Goal: Transaction & Acquisition: Purchase product/service

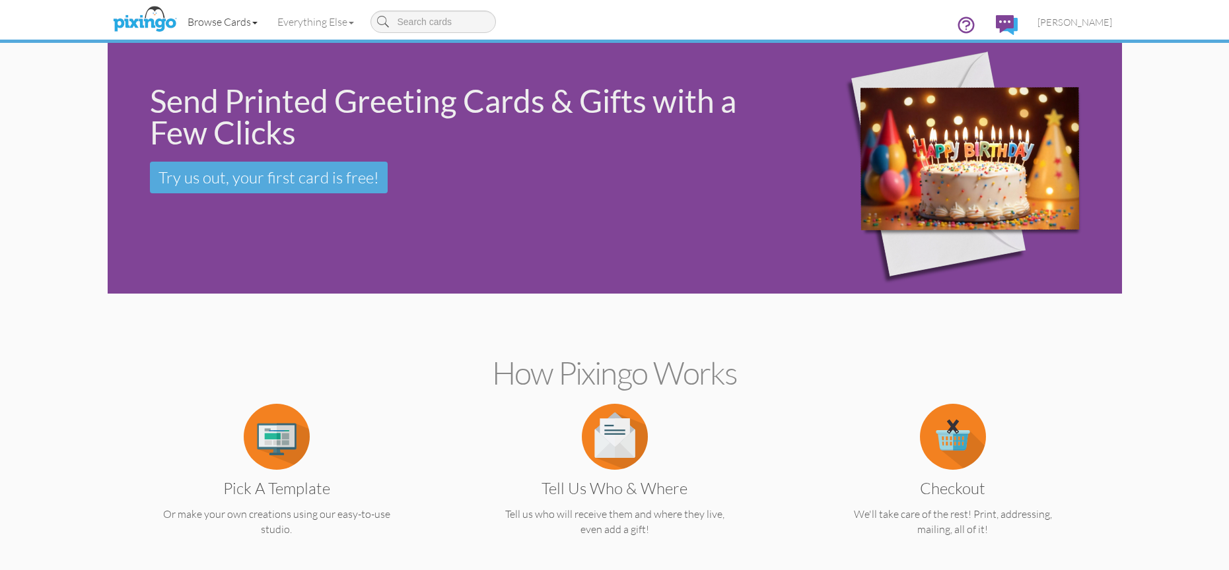
click at [244, 20] on link "Browse Cards" at bounding box center [223, 21] width 90 height 33
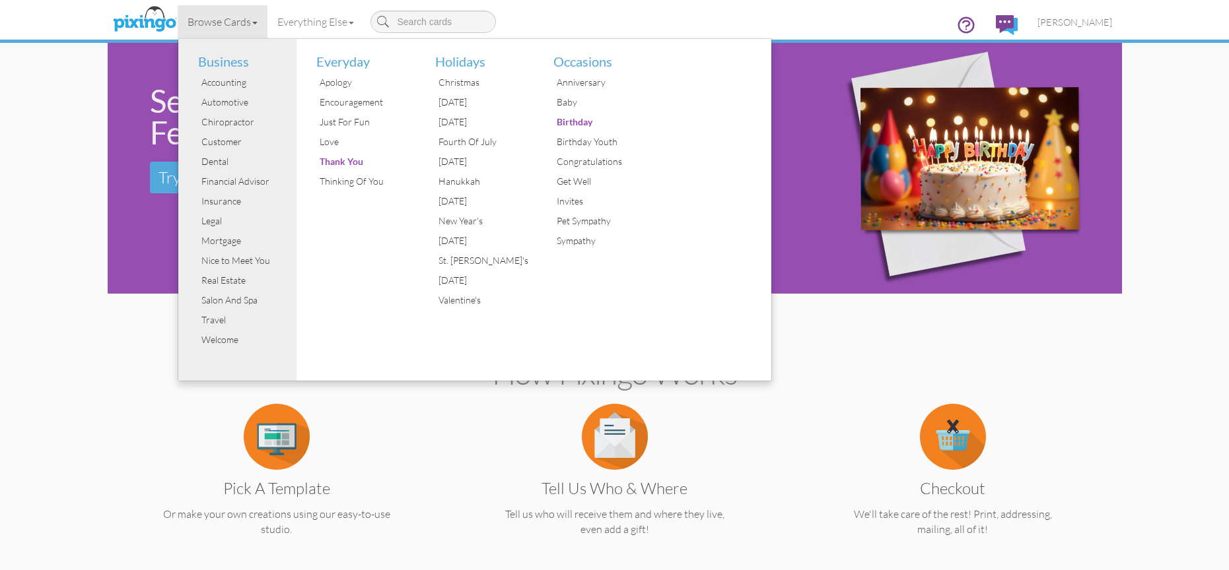
click at [806, 221] on img at bounding box center [953, 168] width 319 height 289
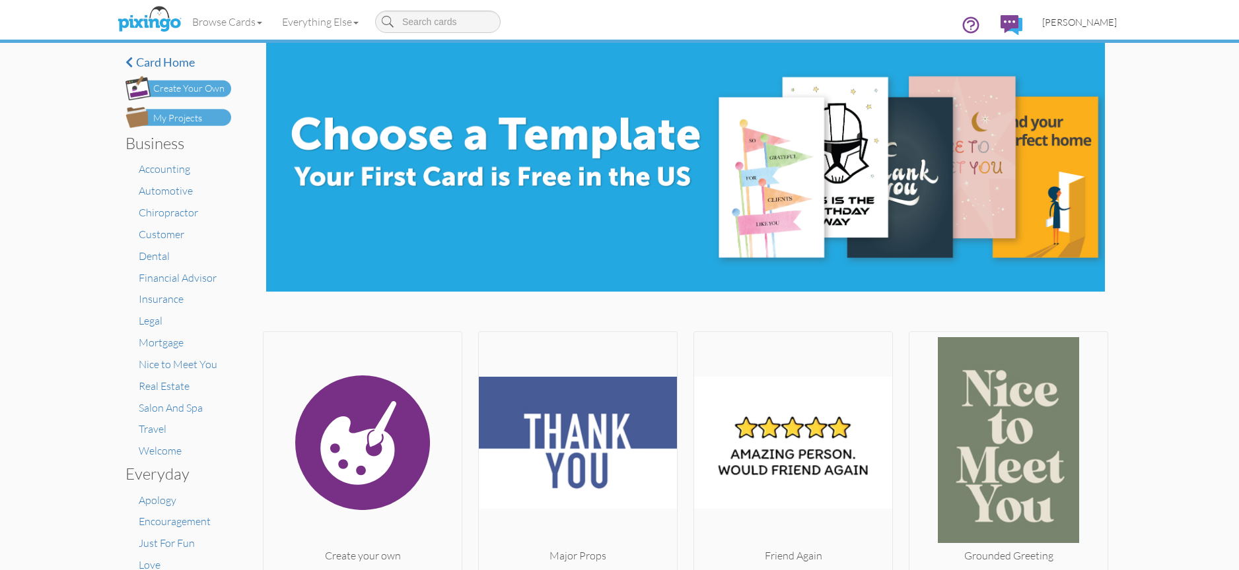
click at [1103, 20] on span "[PERSON_NAME]" at bounding box center [1079, 22] width 75 height 11
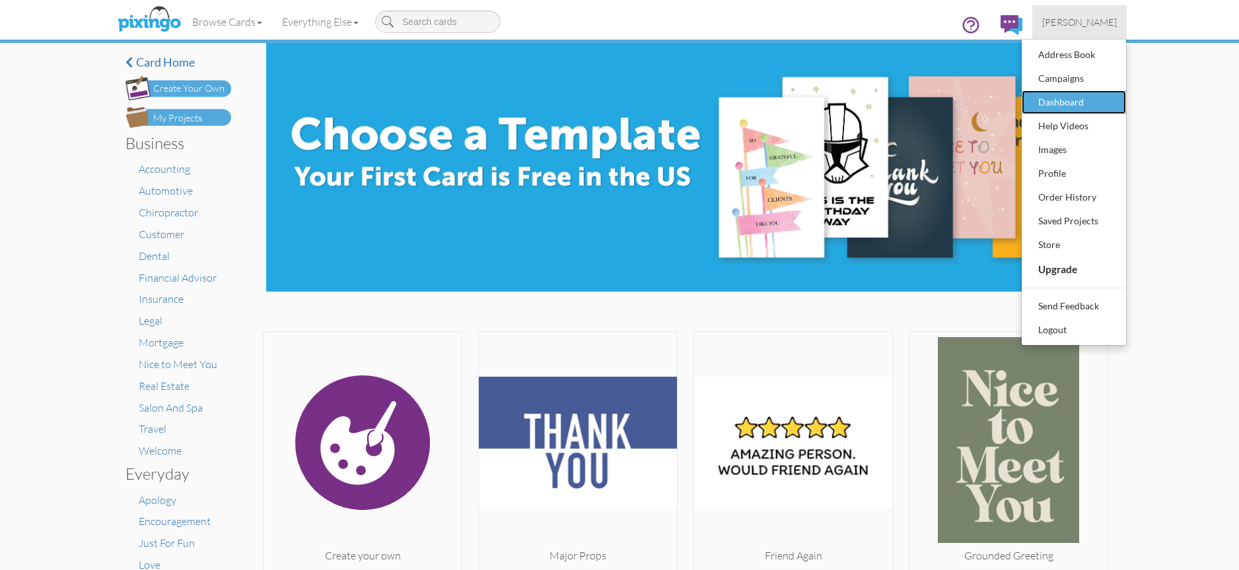
click at [1074, 98] on div "Dashboard" at bounding box center [1074, 102] width 78 height 20
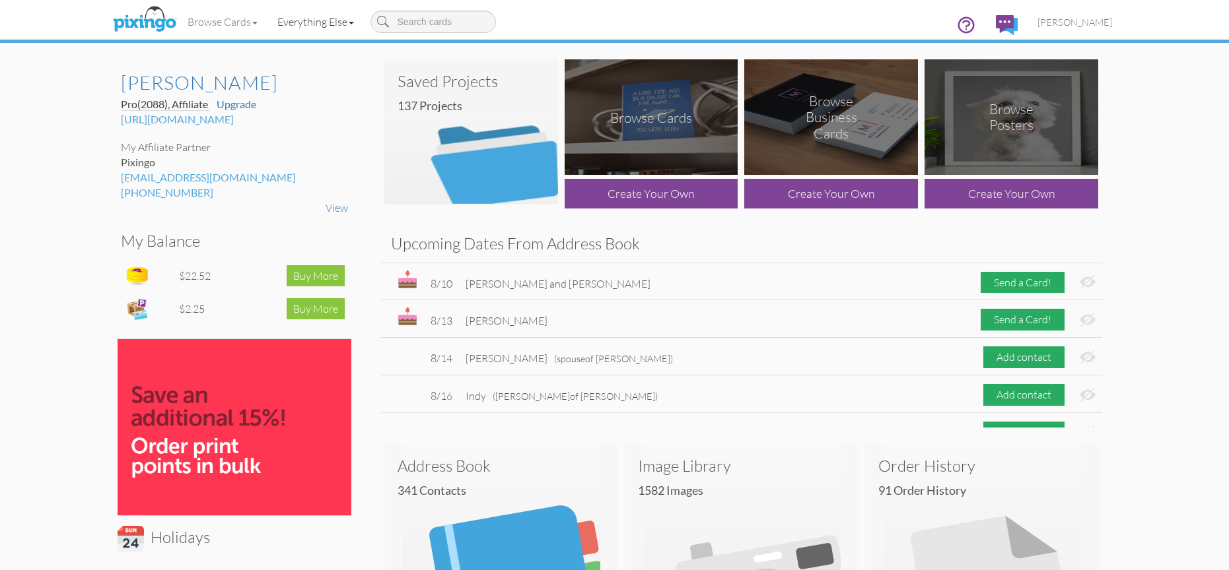
click at [332, 25] on link "Everything Else" at bounding box center [315, 21] width 96 height 33
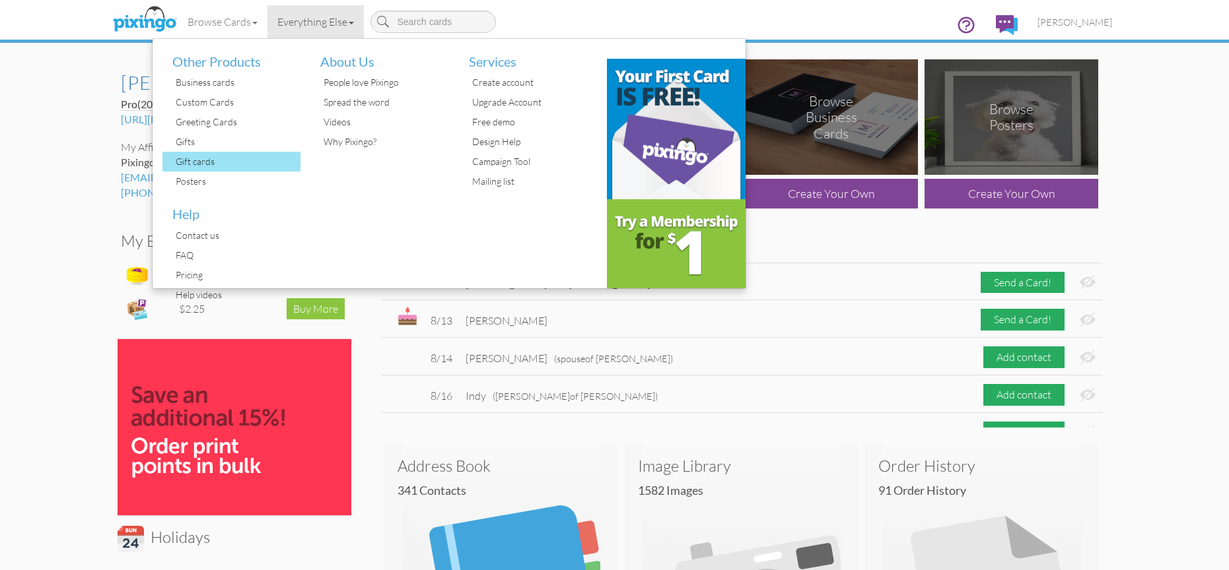
click at [221, 155] on div "Gift cards" at bounding box center [236, 162] width 129 height 20
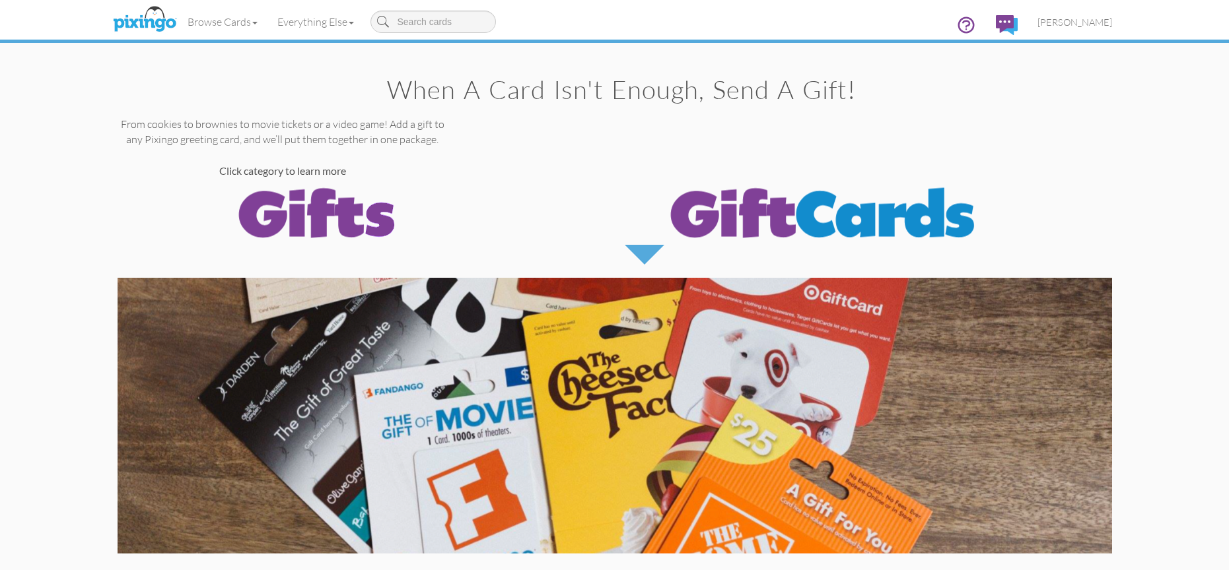
click at [660, 245] on div at bounding box center [645, 255] width 40 height 20
click at [646, 257] on div at bounding box center [645, 255] width 40 height 20
